Goal: Feedback & Contribution: Contribute content

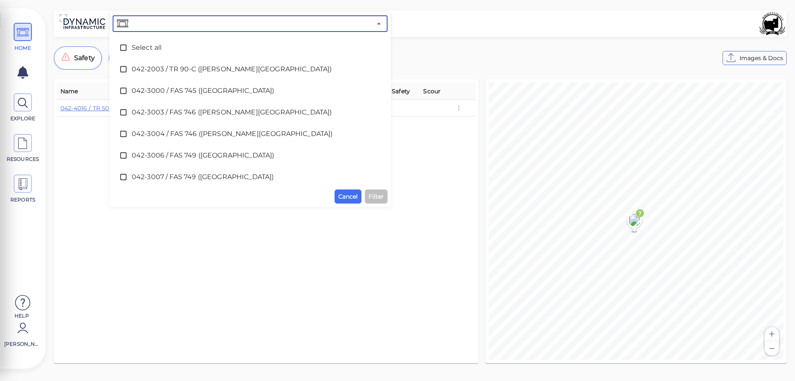
scroll to position [1704, 0]
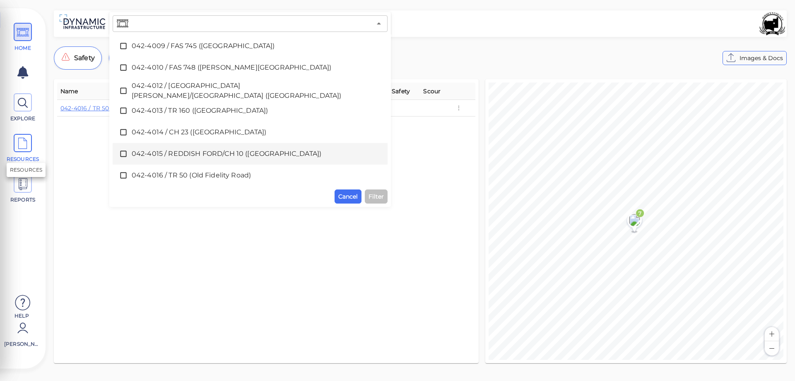
click at [27, 145] on icon at bounding box center [23, 143] width 12 height 19
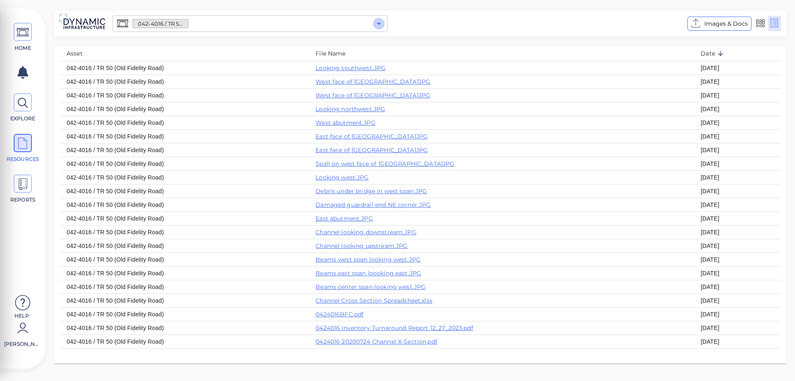
click at [378, 23] on icon "Open" at bounding box center [379, 24] width 4 height 2
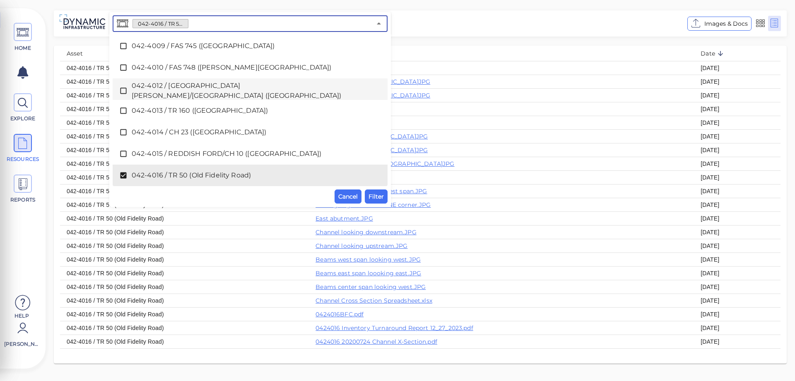
scroll to position [1750, 0]
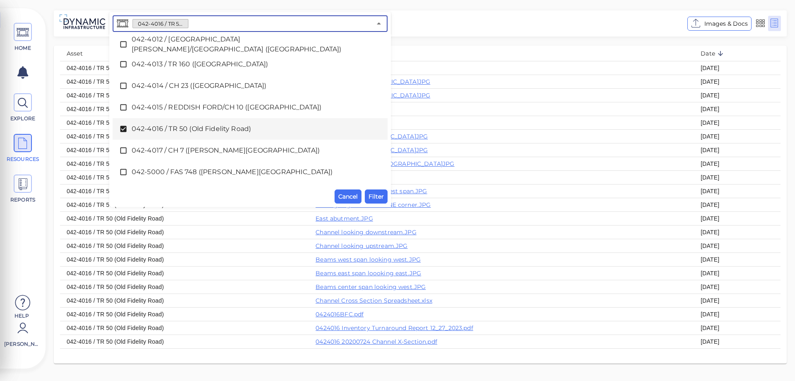
click at [123, 130] on icon at bounding box center [123, 129] width 8 height 8
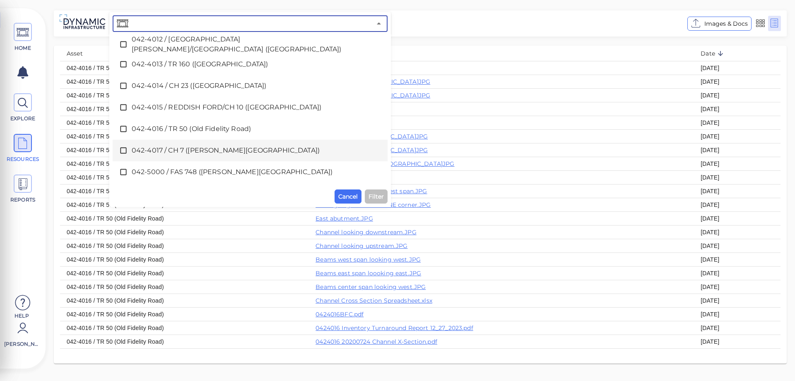
click at [123, 151] on icon at bounding box center [123, 150] width 8 height 8
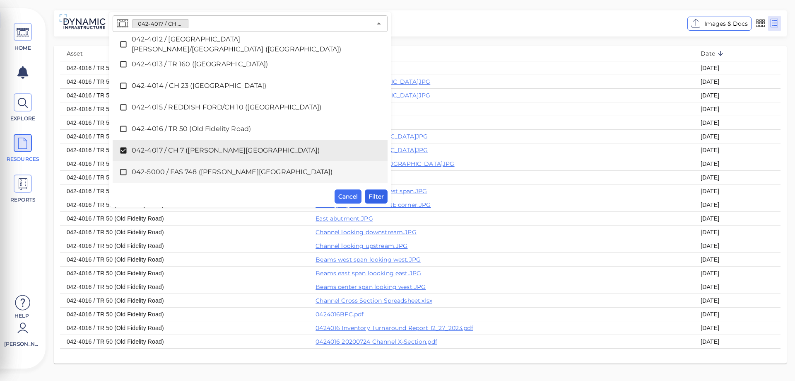
click at [382, 198] on span "Filter" at bounding box center [376, 196] width 15 height 10
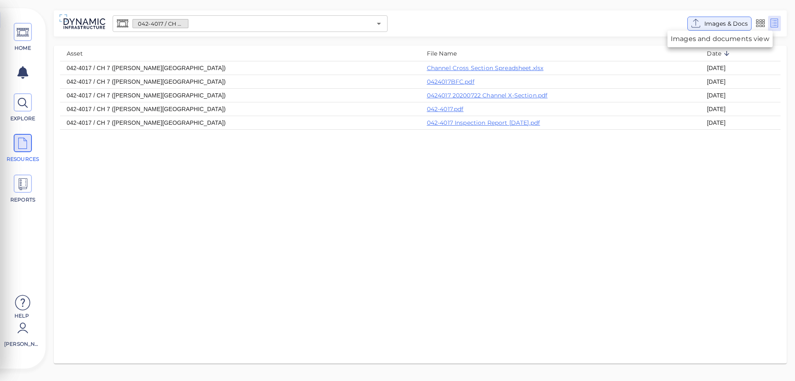
click at [717, 24] on span "Images & Docs" at bounding box center [727, 24] width 44 height 10
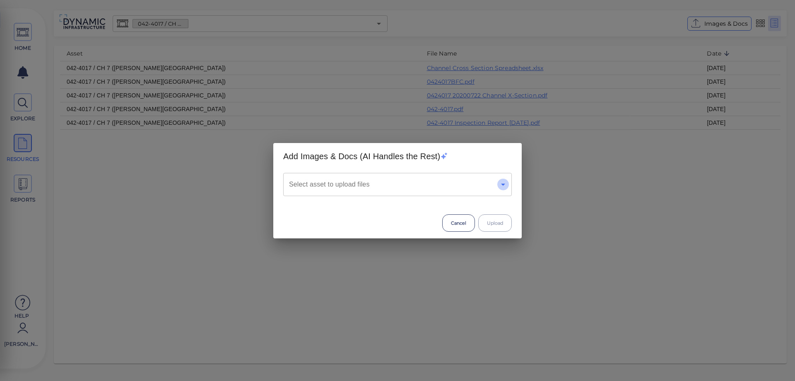
click at [505, 186] on icon "Open" at bounding box center [503, 184] width 10 height 10
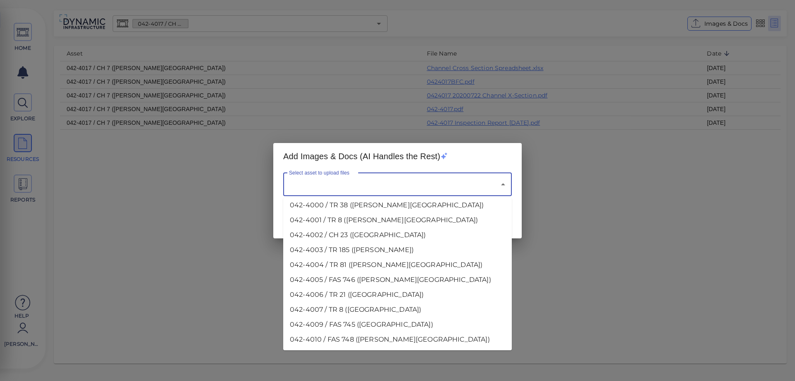
scroll to position [1152, 0]
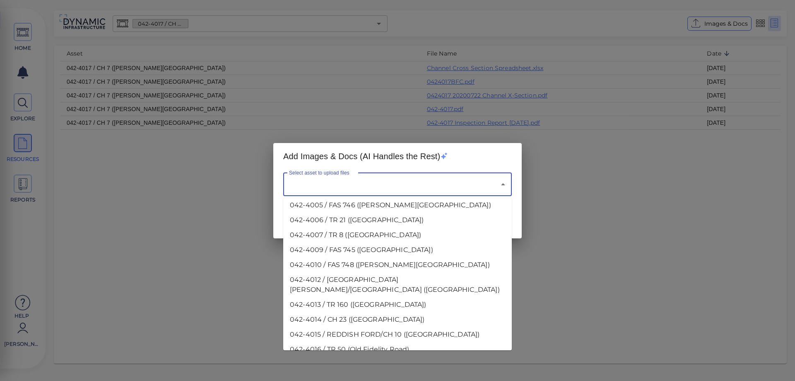
click at [375, 357] on li "042-4017 / CH 7 ([PERSON_NAME][GEOGRAPHIC_DATA])" at bounding box center [397, 364] width 229 height 15
type input "042-4017 / CH 7 ([PERSON_NAME][GEOGRAPHIC_DATA])"
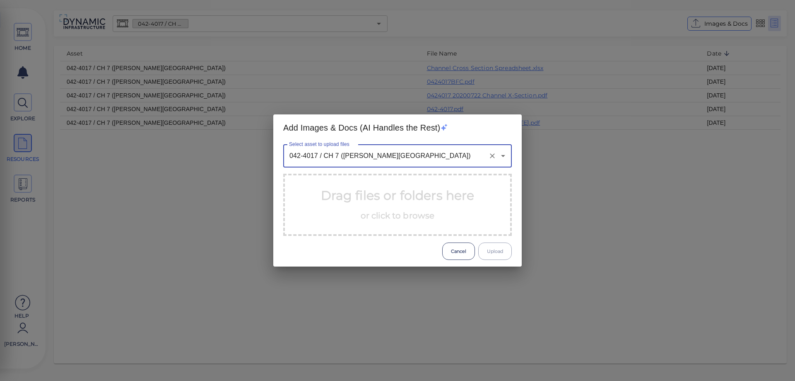
click at [423, 212] on span "or click to browse" at bounding box center [398, 215] width 74 height 10
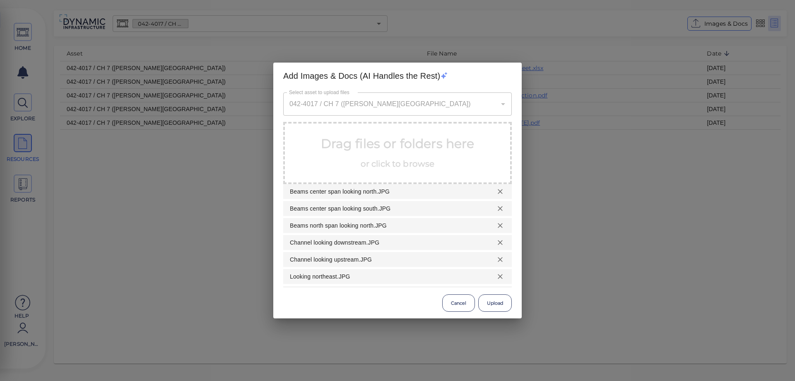
click at [494, 303] on button "Upload" at bounding box center [496, 302] width 34 height 17
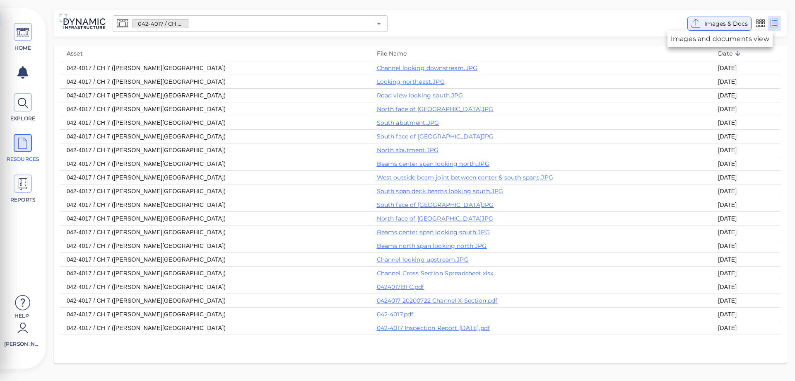
click at [717, 26] on span "Images & Docs" at bounding box center [727, 24] width 44 height 10
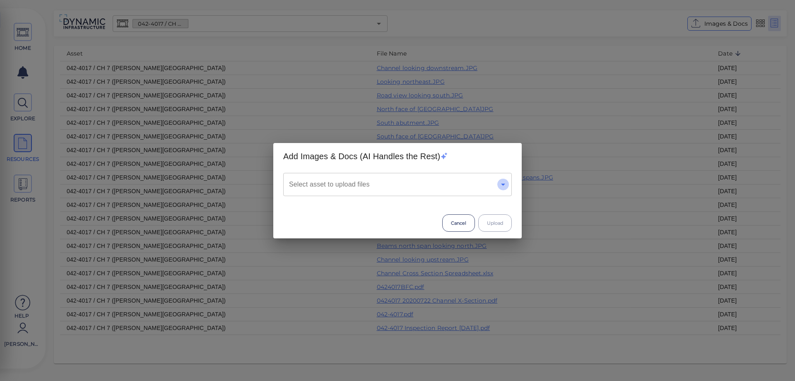
click at [505, 186] on icon "Open" at bounding box center [503, 184] width 10 height 10
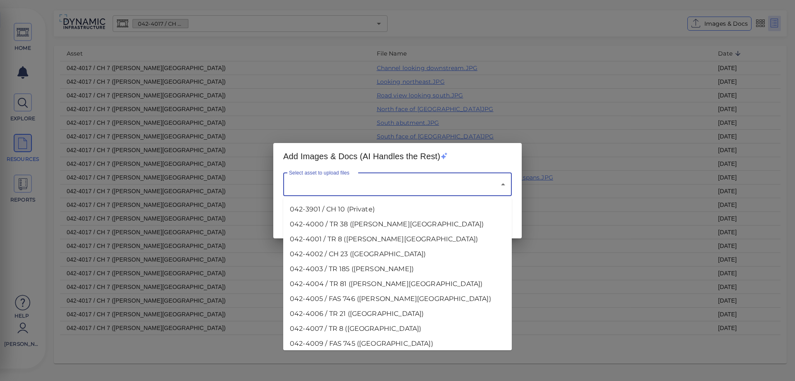
scroll to position [1077, 0]
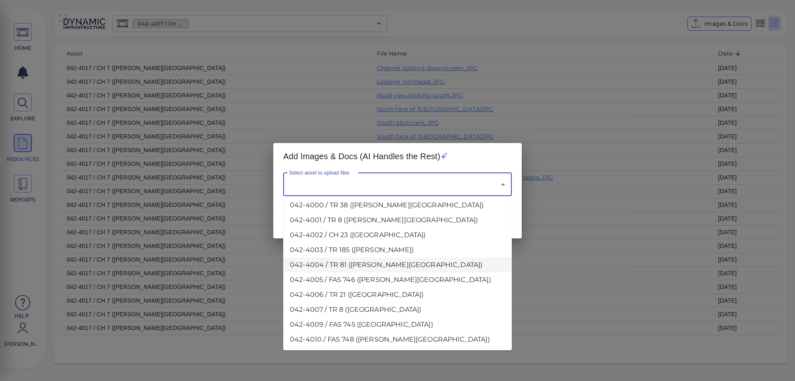
click at [317, 257] on li "042-4004 / TR 81 ([PERSON_NAME][GEOGRAPHIC_DATA])" at bounding box center [397, 264] width 229 height 15
type input "042-4004 / TR 81 ([PERSON_NAME][GEOGRAPHIC_DATA])"
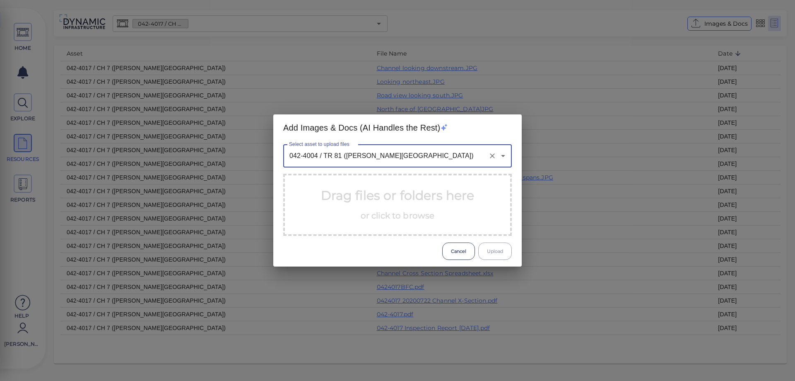
click at [355, 210] on p "Drag files or folders here or click to browse" at bounding box center [398, 204] width 154 height 37
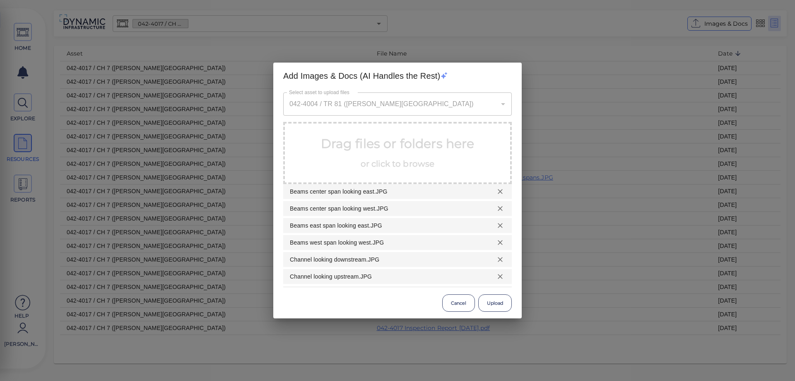
click at [493, 307] on button "Upload" at bounding box center [496, 302] width 34 height 17
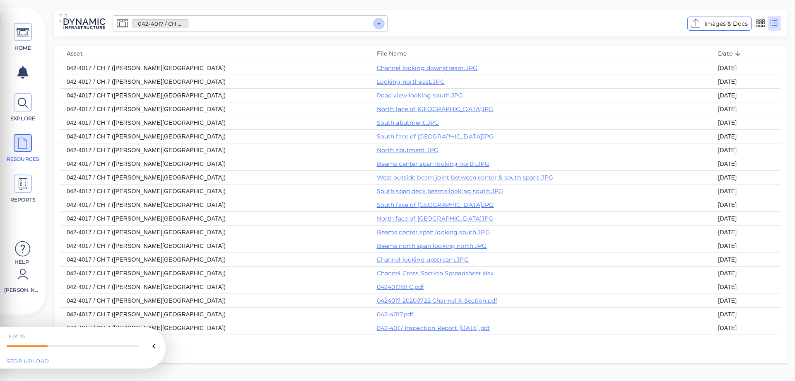
click at [380, 25] on icon "Open" at bounding box center [379, 24] width 10 height 10
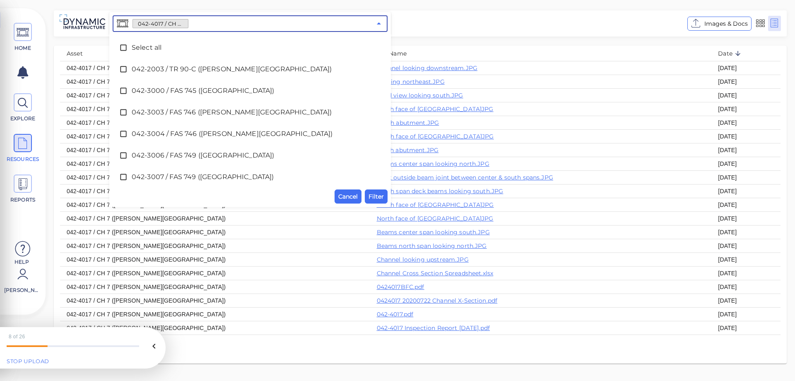
scroll to position [1725, 0]
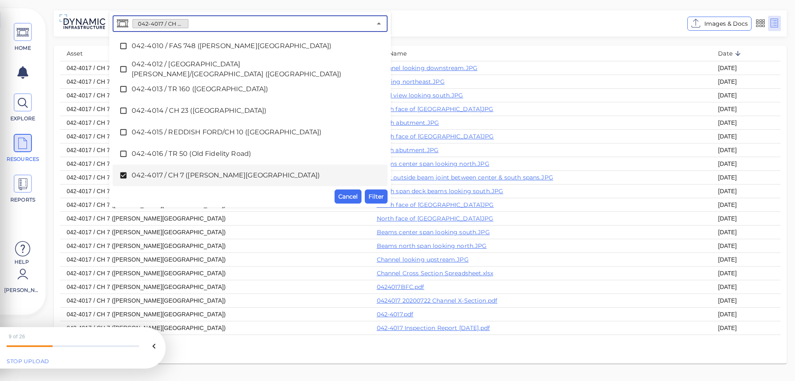
click at [121, 175] on icon at bounding box center [123, 175] width 6 height 6
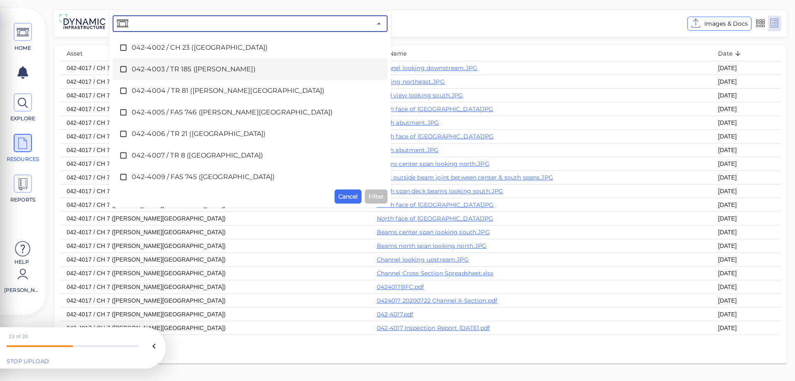
scroll to position [1559, 0]
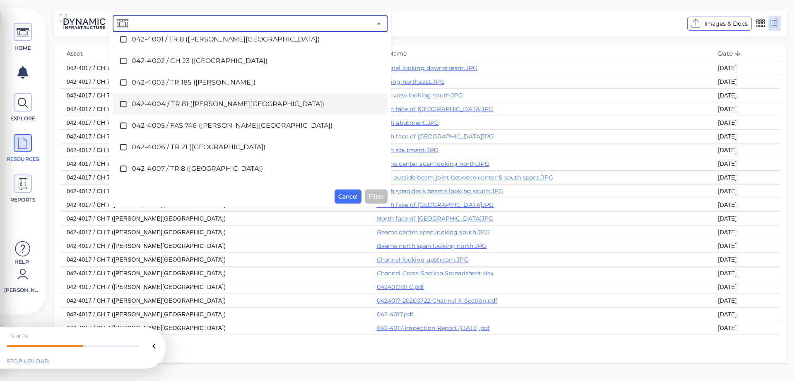
click at [123, 105] on icon at bounding box center [123, 104] width 8 height 8
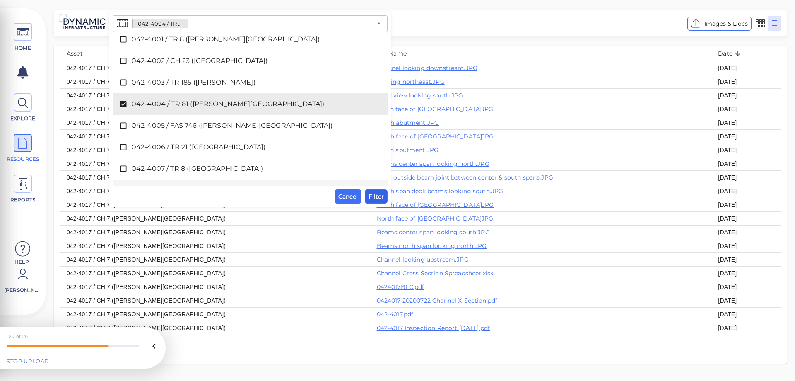
click at [374, 196] on span "Filter" at bounding box center [376, 196] width 15 height 10
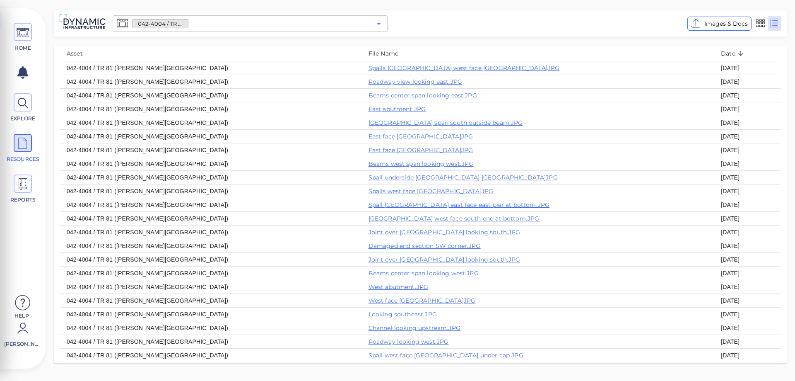
click at [378, 26] on icon "Open" at bounding box center [379, 24] width 10 height 10
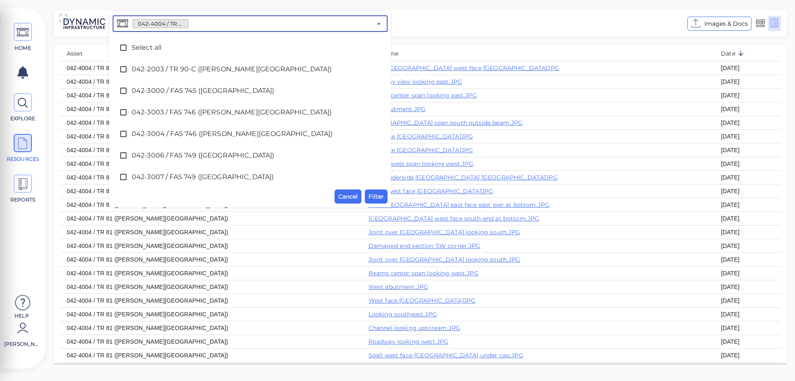
scroll to position [1488, 0]
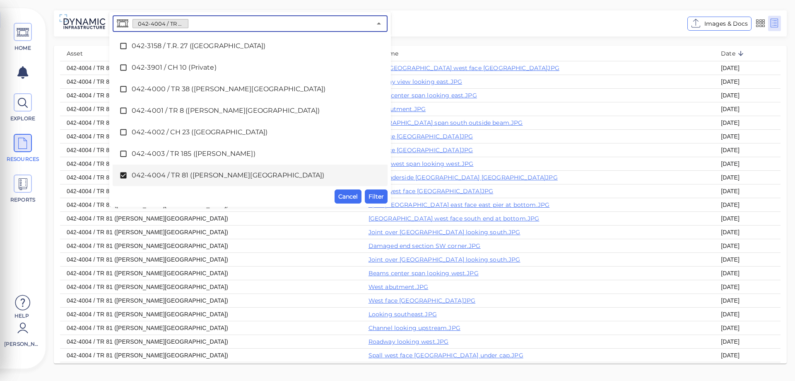
click at [125, 175] on icon at bounding box center [123, 175] width 6 height 6
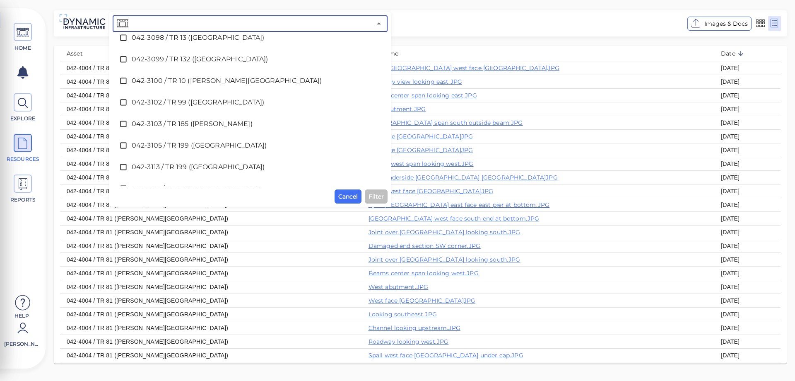
scroll to position [452, 0]
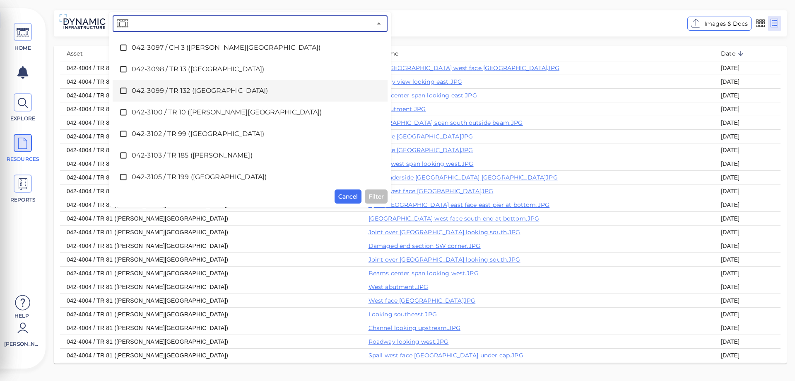
click at [122, 91] on icon at bounding box center [123, 91] width 8 height 8
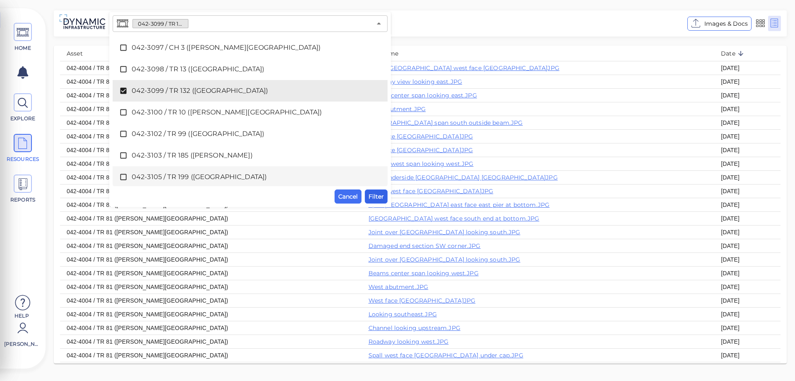
click at [375, 196] on span "Filter" at bounding box center [376, 196] width 15 height 10
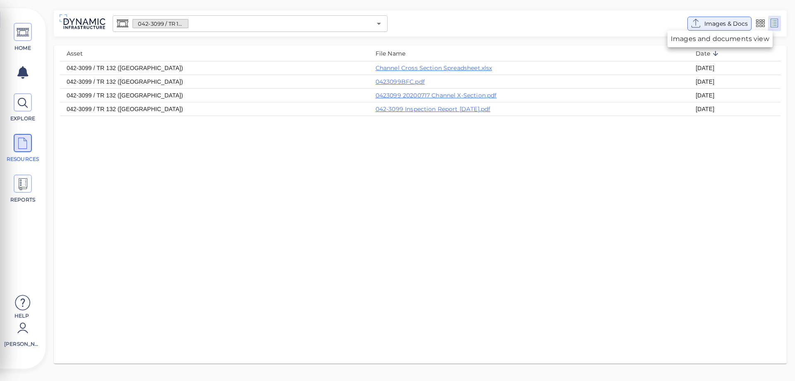
click at [730, 21] on span "Images & Docs" at bounding box center [727, 24] width 44 height 10
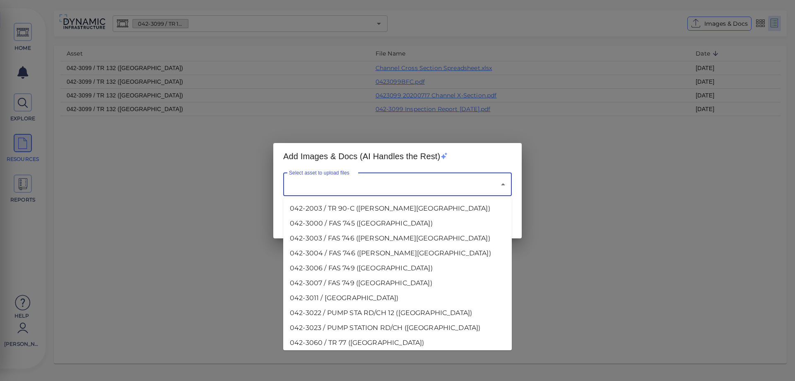
click at [475, 180] on input "Select asset to upload files" at bounding box center [386, 185] width 198 height 16
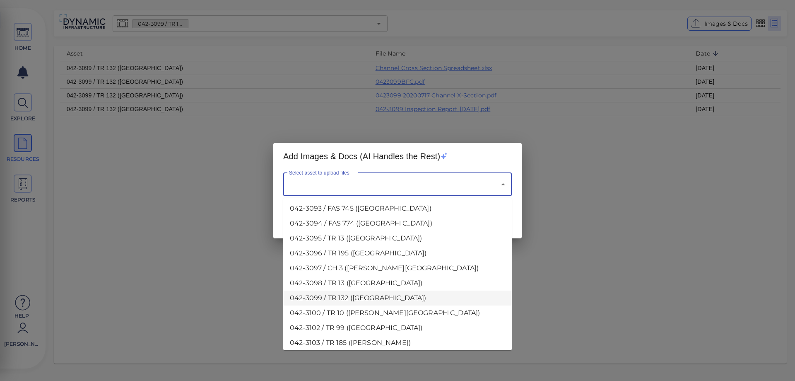
click at [342, 290] on li "042-3099 / TR 132 ([GEOGRAPHIC_DATA])" at bounding box center [397, 297] width 229 height 15
type input "042-3099 / TR 132 ([GEOGRAPHIC_DATA])"
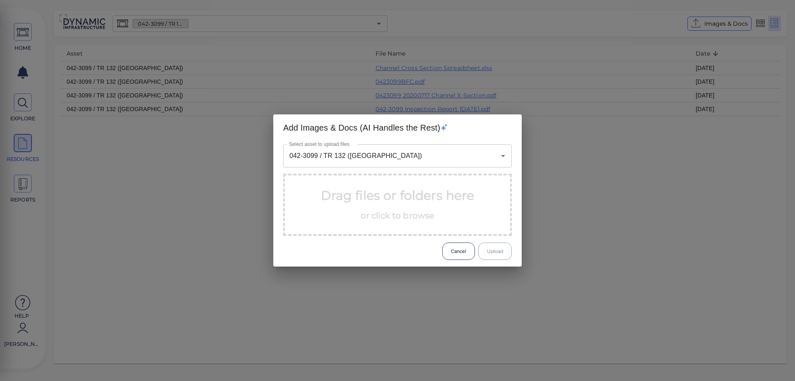
click at [395, 218] on span "or click to browse" at bounding box center [398, 215] width 74 height 10
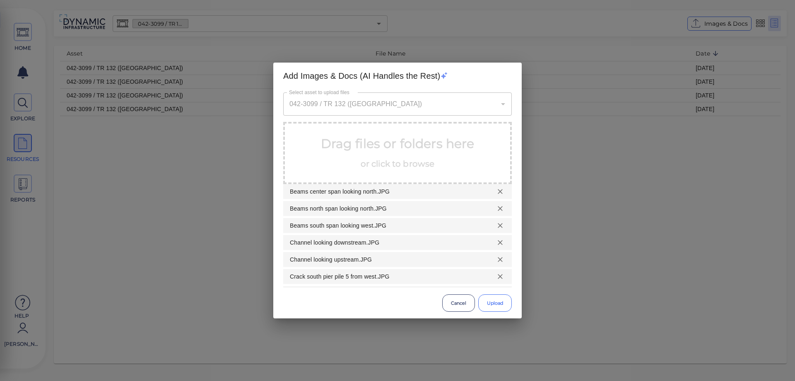
click at [501, 306] on button "Upload" at bounding box center [496, 302] width 34 height 17
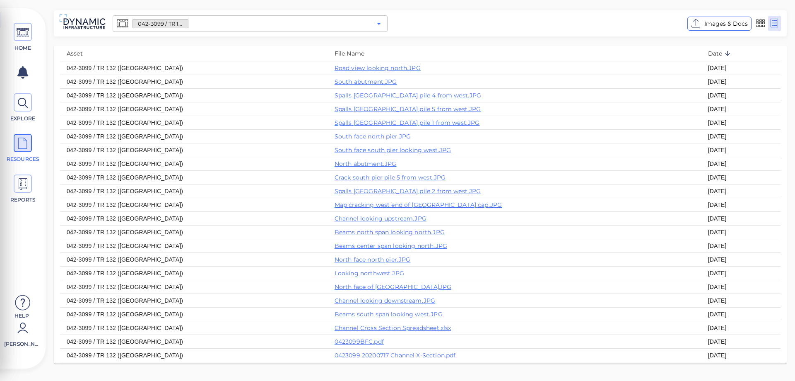
click at [380, 24] on icon "Open" at bounding box center [379, 24] width 10 height 10
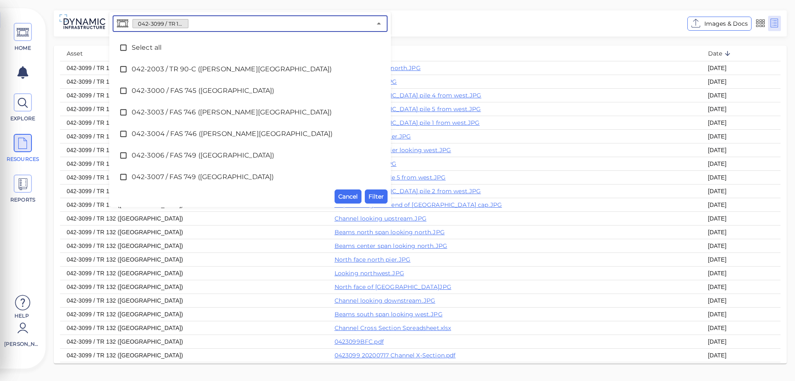
scroll to position [368, 0]
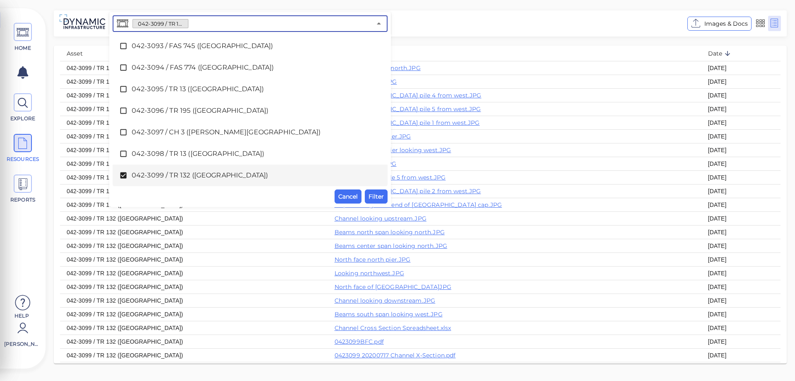
click at [124, 176] on icon at bounding box center [123, 175] width 6 height 6
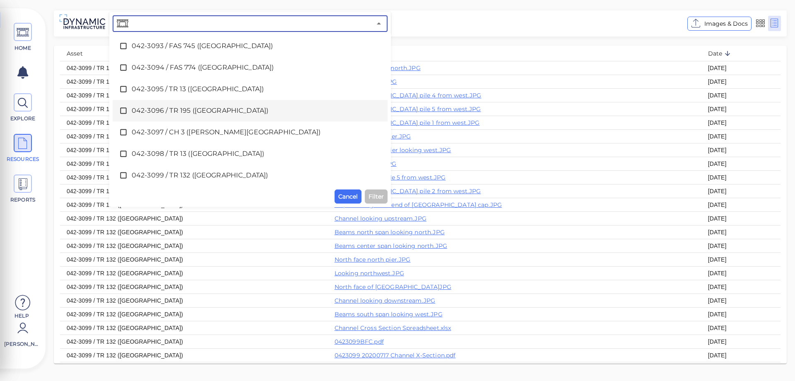
click at [121, 110] on icon at bounding box center [123, 110] width 8 height 8
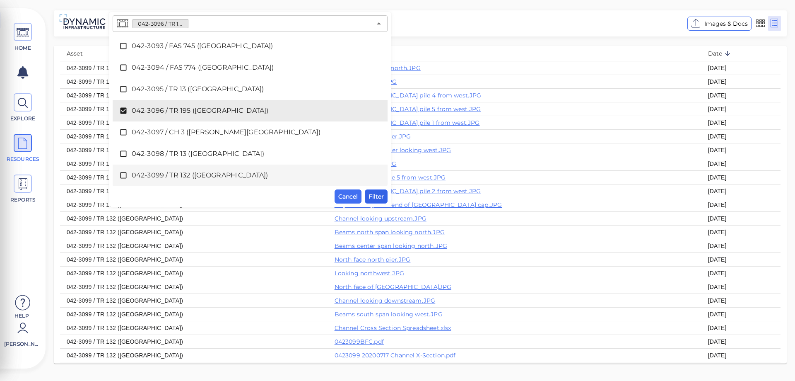
click at [377, 198] on span "Filter" at bounding box center [376, 196] width 15 height 10
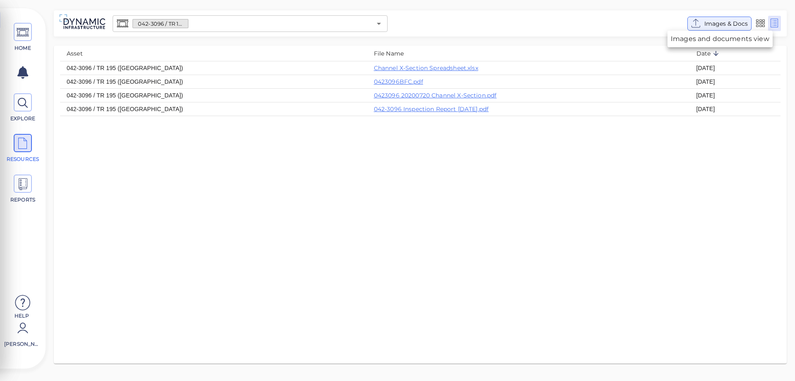
click at [721, 24] on span "Images & Docs" at bounding box center [727, 24] width 44 height 10
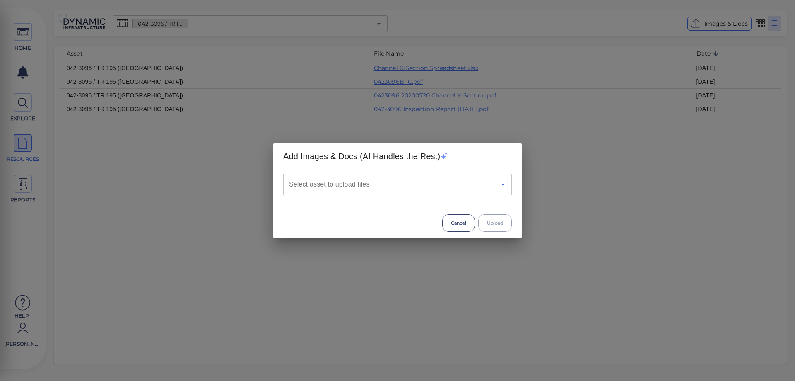
click at [500, 185] on icon "Open" at bounding box center [503, 184] width 10 height 10
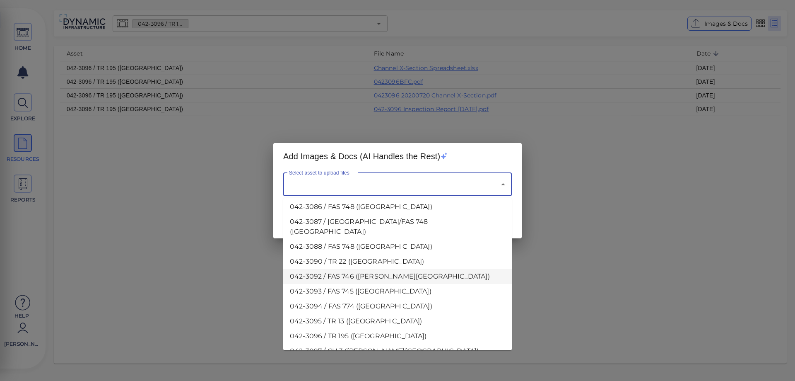
scroll to position [207, 0]
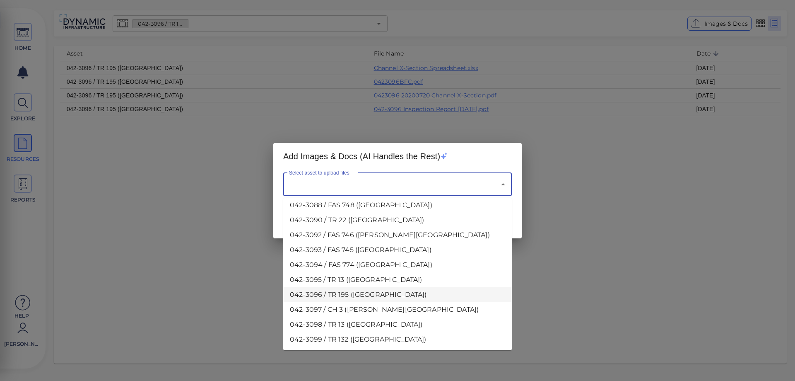
click at [345, 287] on li "042-3096 / TR 195 ([GEOGRAPHIC_DATA])" at bounding box center [397, 294] width 229 height 15
type input "042-3096 / TR 195 ([GEOGRAPHIC_DATA])"
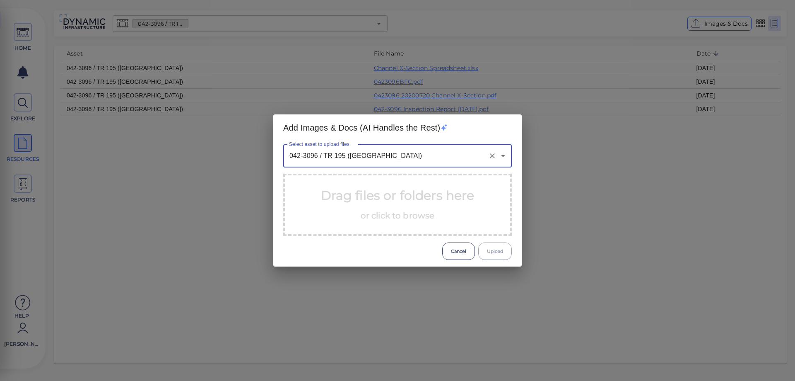
click at [425, 212] on span "or click to browse" at bounding box center [398, 215] width 74 height 10
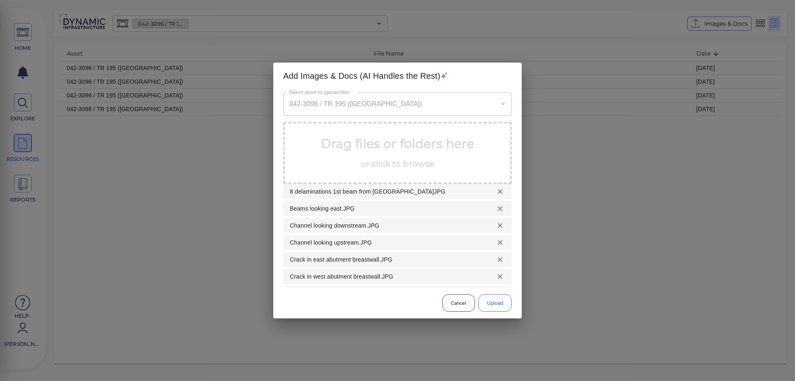
click at [494, 302] on button "Upload" at bounding box center [496, 302] width 34 height 17
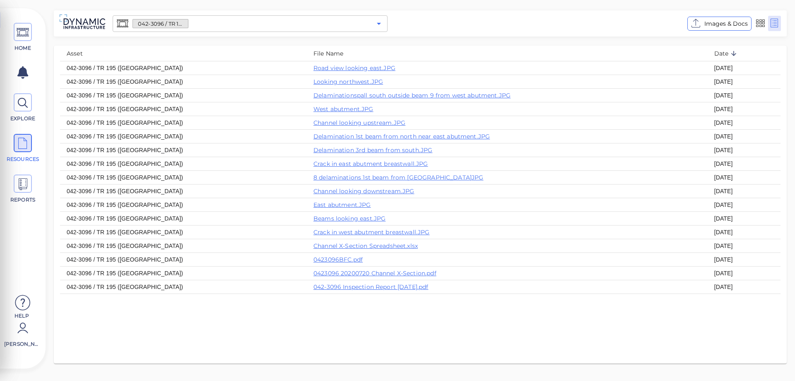
click at [378, 26] on icon "Open" at bounding box center [379, 24] width 10 height 10
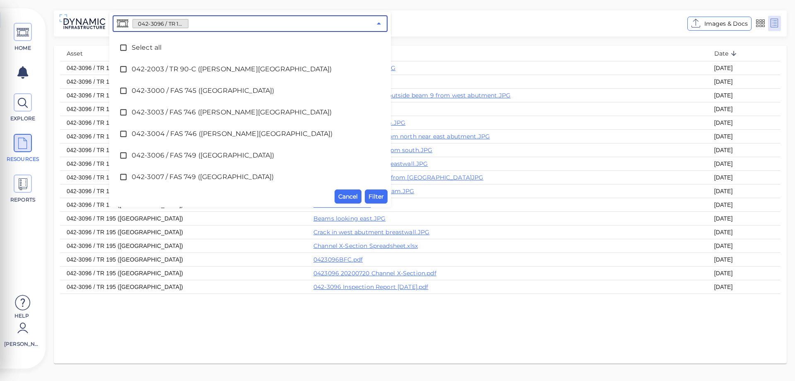
scroll to position [303, 0]
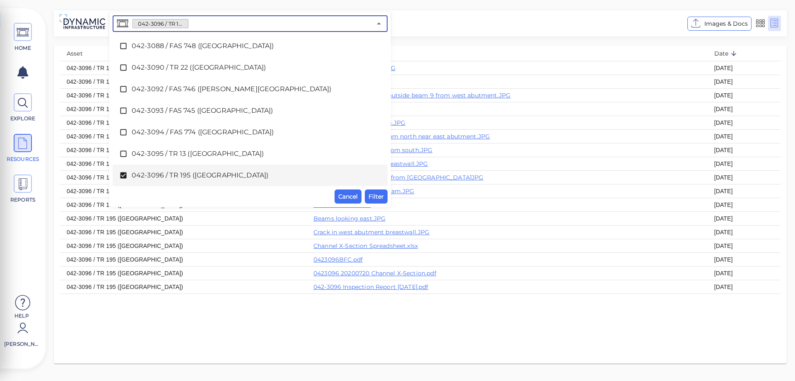
click at [125, 175] on icon at bounding box center [123, 175] width 8 height 8
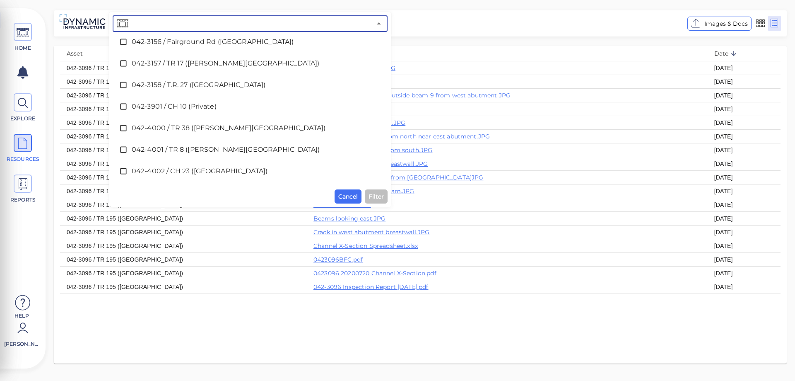
scroll to position [1463, 0]
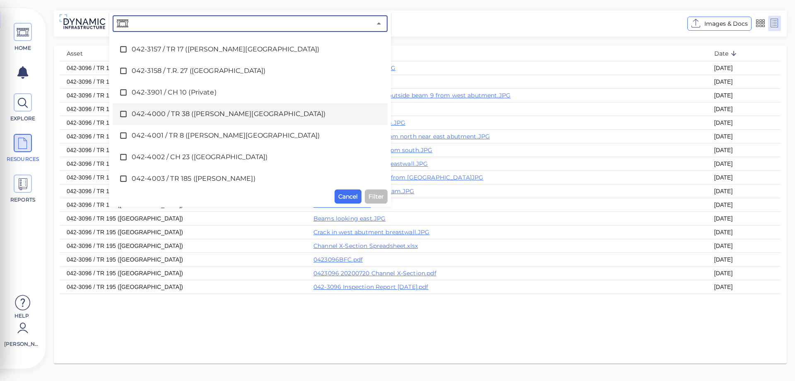
click at [124, 116] on icon at bounding box center [123, 114] width 8 height 8
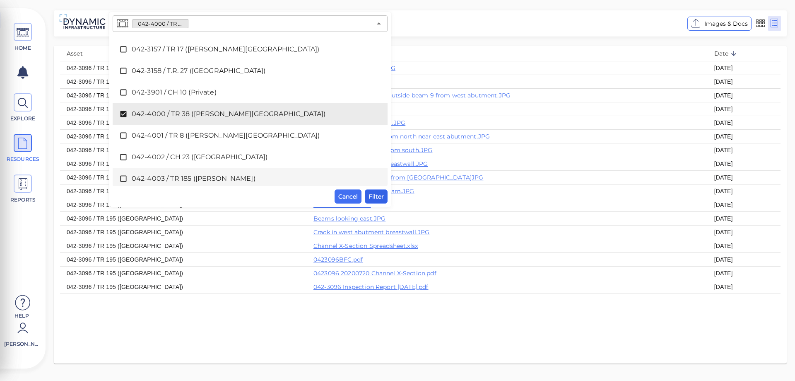
click at [378, 197] on span "Filter" at bounding box center [376, 196] width 15 height 10
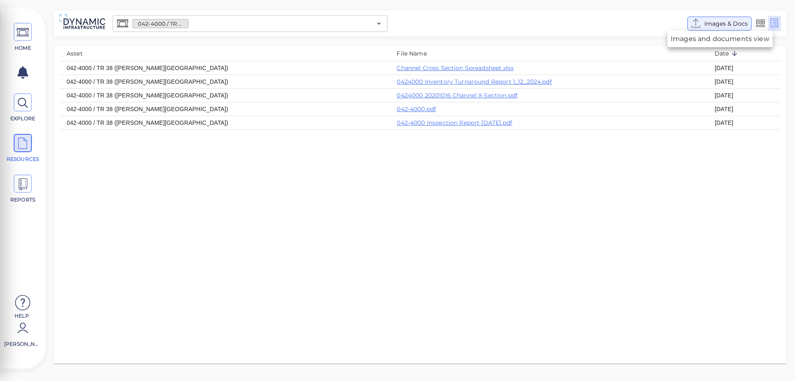
click at [732, 25] on span "Images & Docs" at bounding box center [727, 24] width 44 height 10
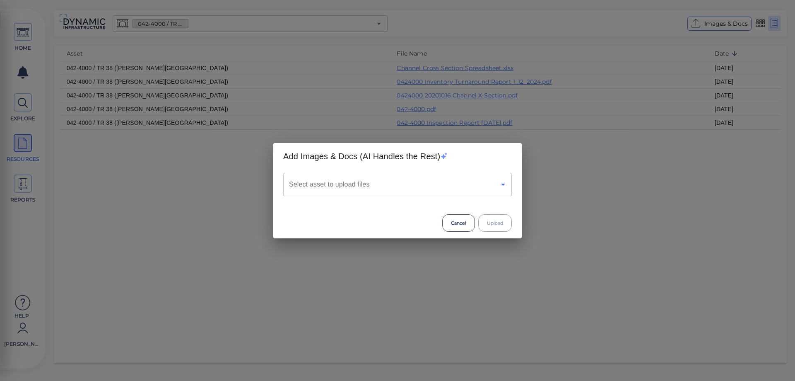
click at [503, 185] on icon "Open" at bounding box center [503, 185] width 4 height 2
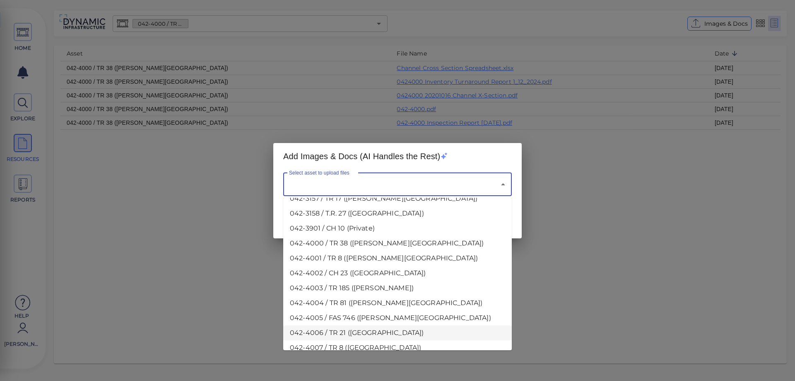
scroll to position [1028, 0]
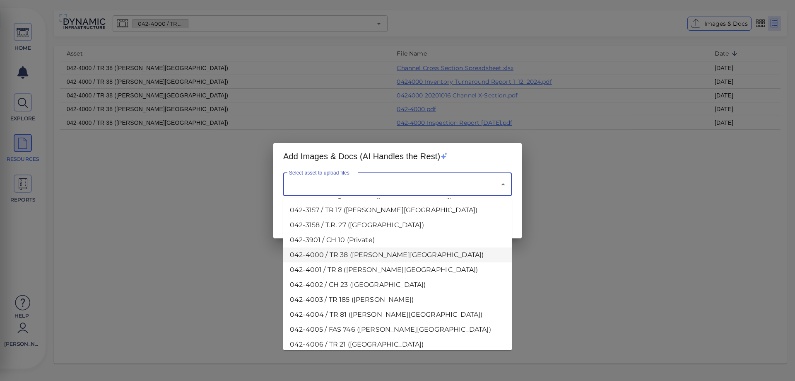
click at [335, 247] on li "042-4000 / TR 38 ([PERSON_NAME][GEOGRAPHIC_DATA])" at bounding box center [397, 254] width 229 height 15
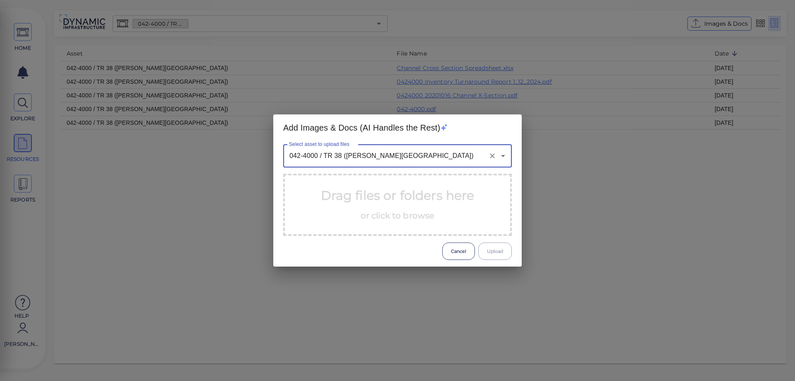
type input "042-4000 / TR 38 ([PERSON_NAME][GEOGRAPHIC_DATA])"
click at [389, 211] on span "or click to browse" at bounding box center [398, 215] width 74 height 10
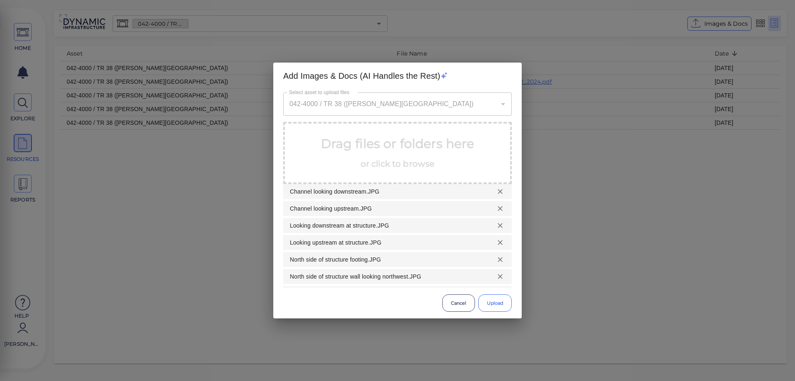
click at [496, 303] on button "Upload" at bounding box center [496, 302] width 34 height 17
